Goal: Task Accomplishment & Management: Manage account settings

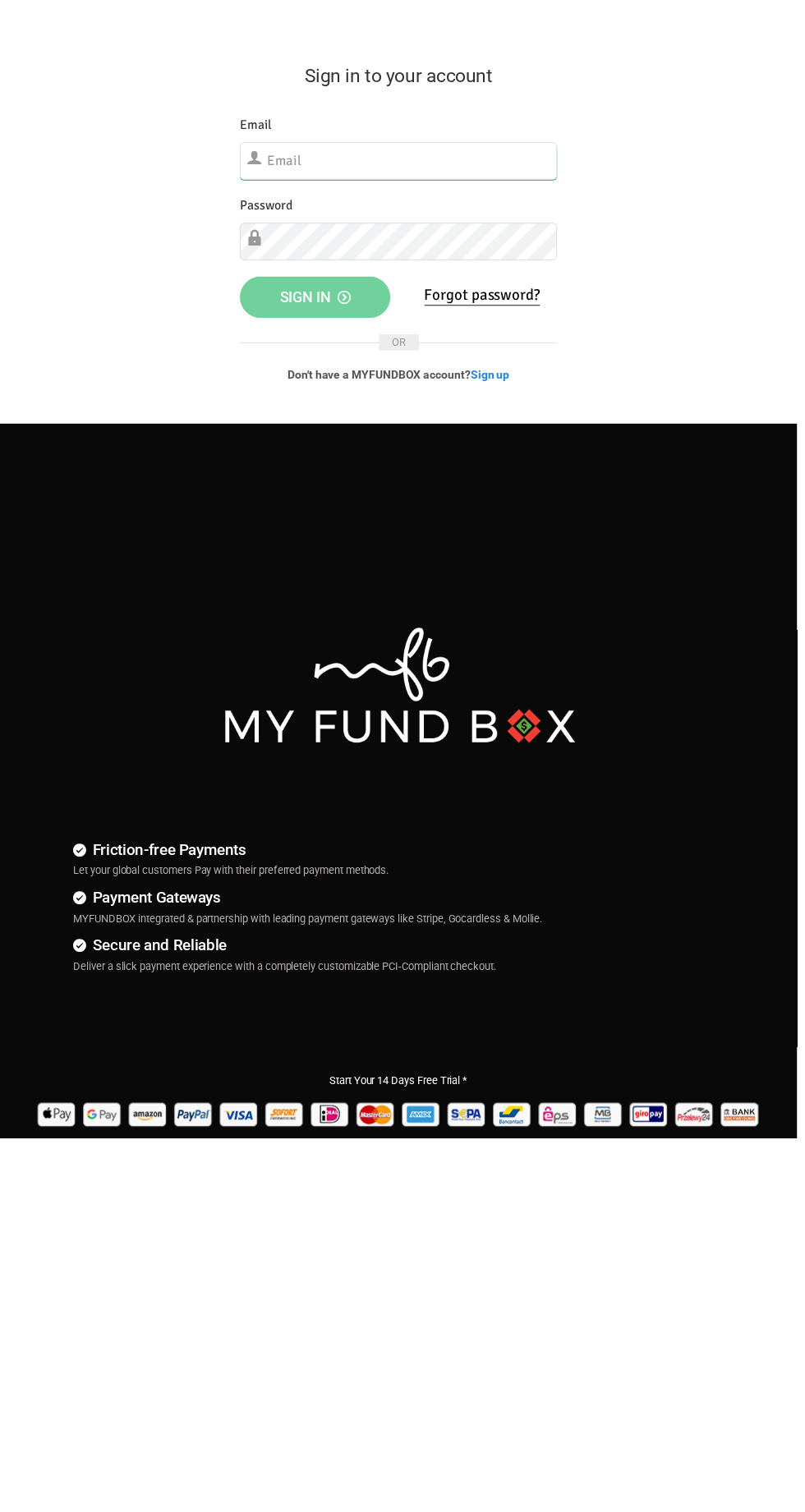
click at [359, 167] on input "text" at bounding box center [402, 163] width 321 height 38
click at [480, 157] on input "[EMAIL_ADDRESS][DOMAIN_NAME]" at bounding box center [402, 163] width 321 height 38
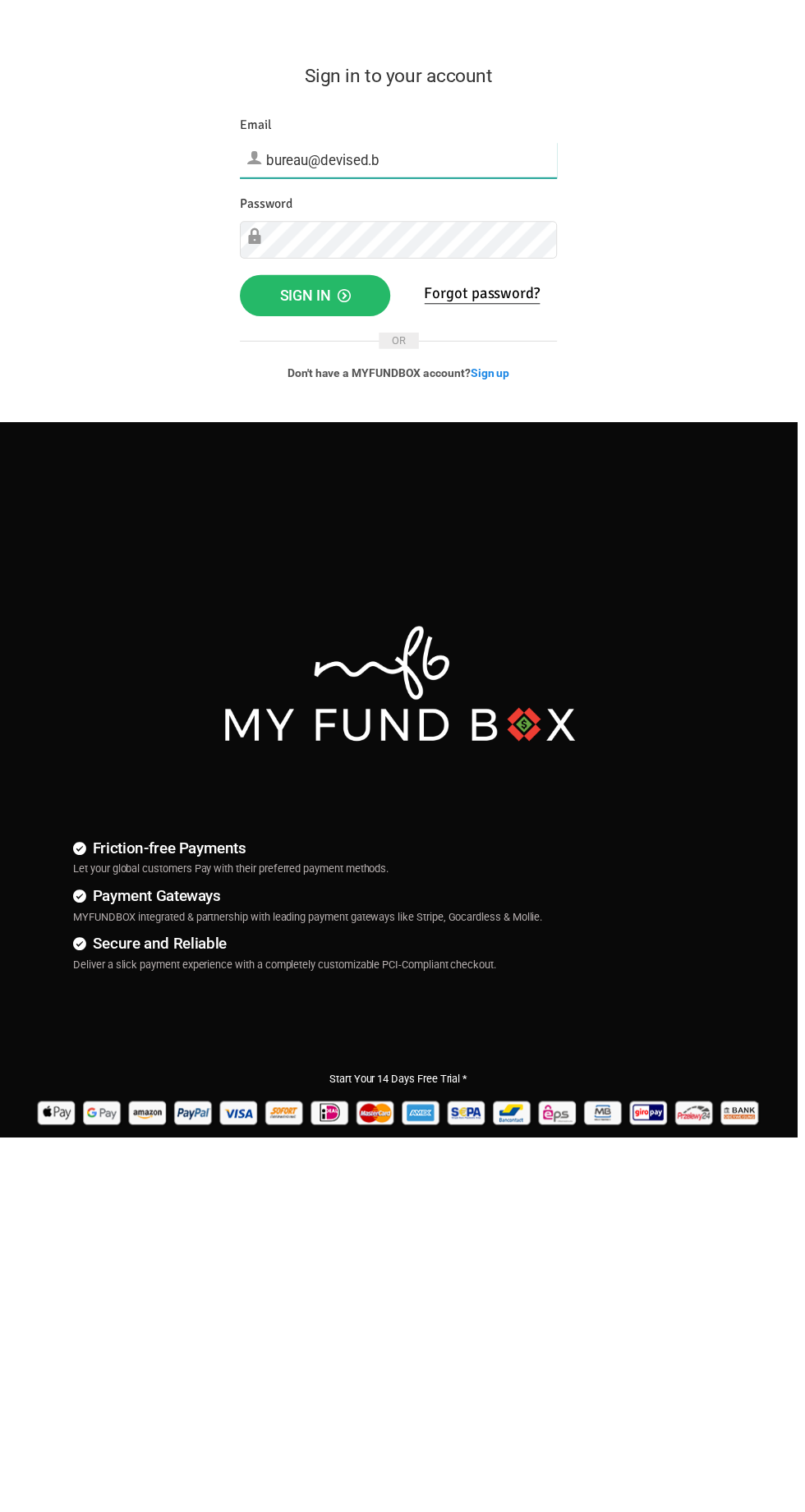
type input "[EMAIL_ADDRESS][DOMAIN_NAME]"
click at [334, 290] on span "Sign in" at bounding box center [318, 298] width 71 height 17
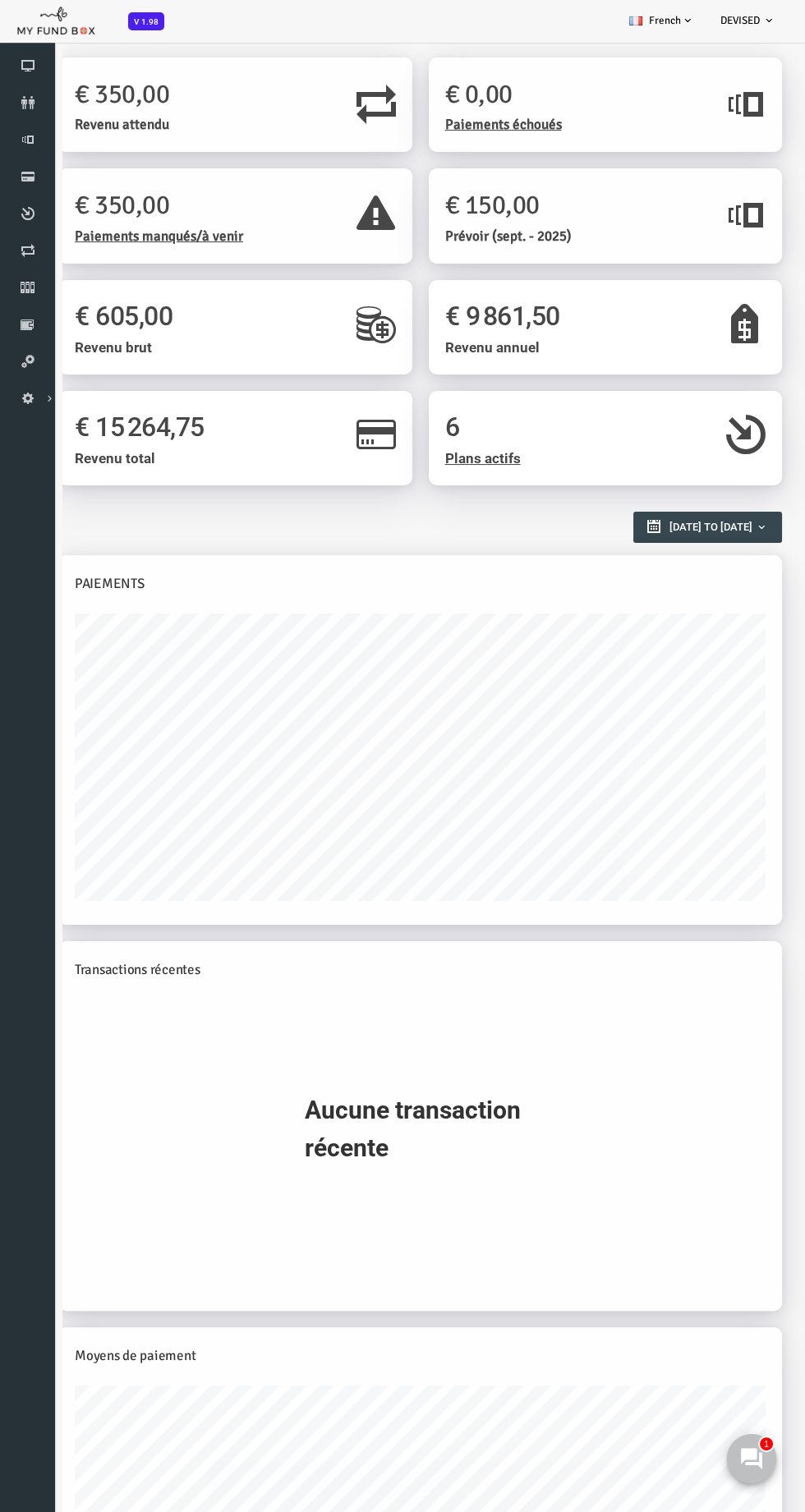
click at [755, 1475] on button at bounding box center [752, 1459] width 50 height 50
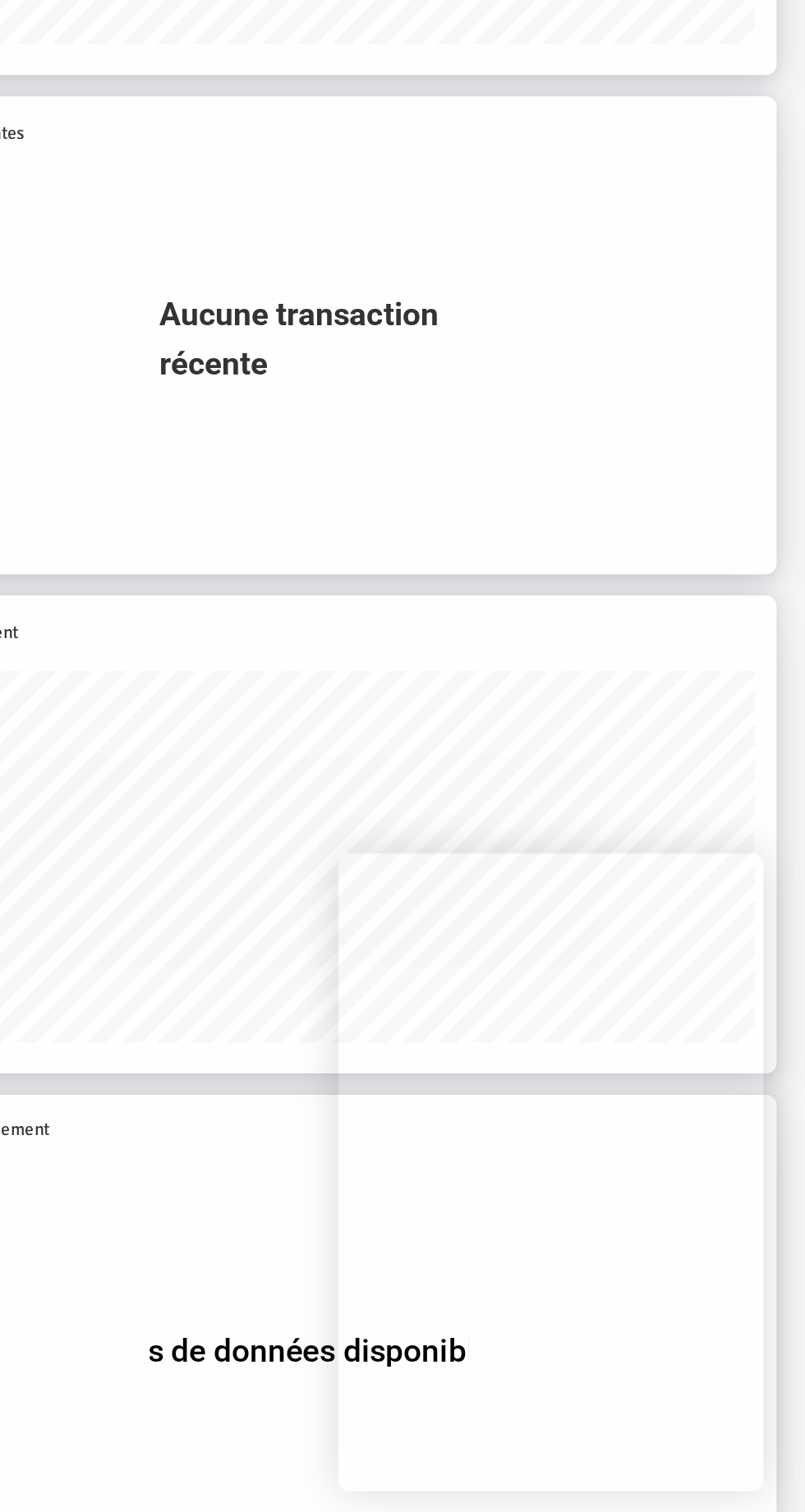
scroll to position [524, 0]
